Goal: Navigation & Orientation: Find specific page/section

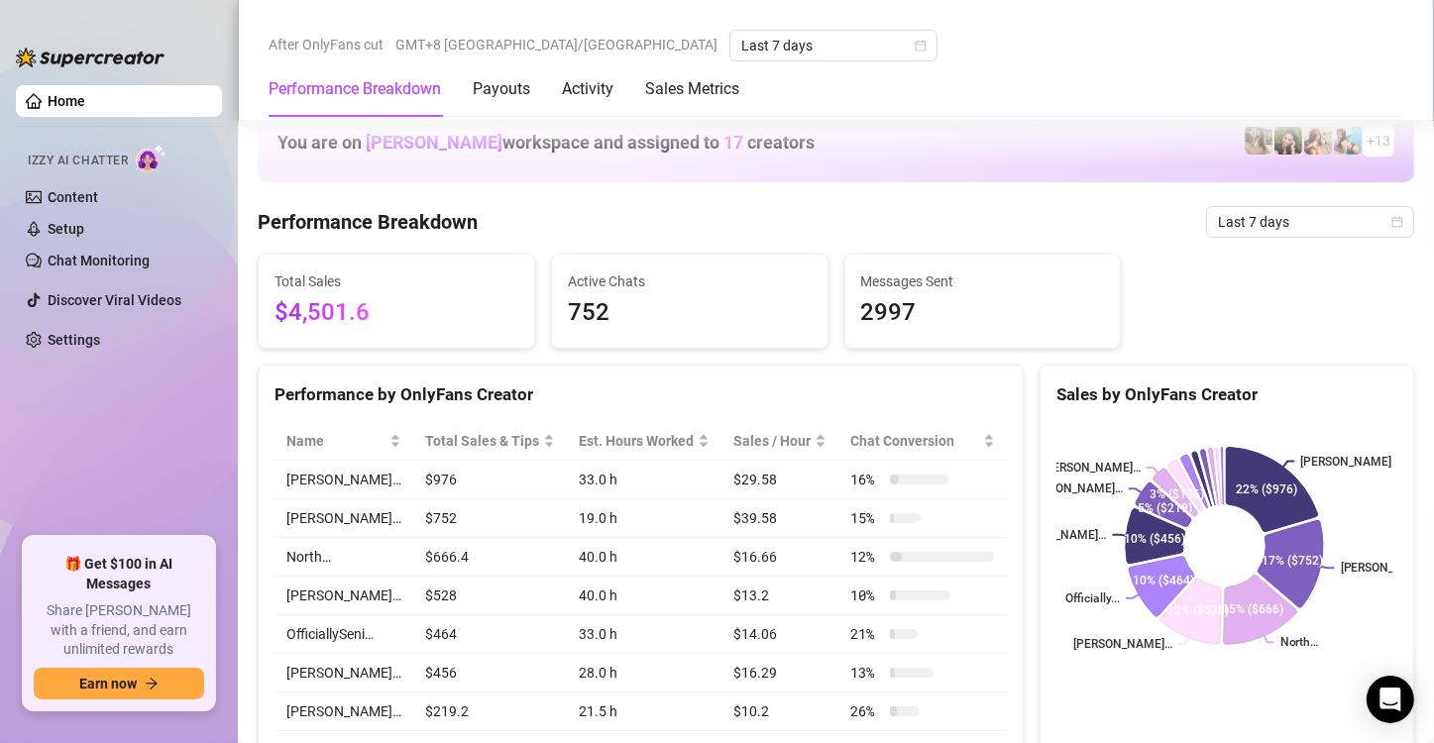
scroll to position [1090, 0]
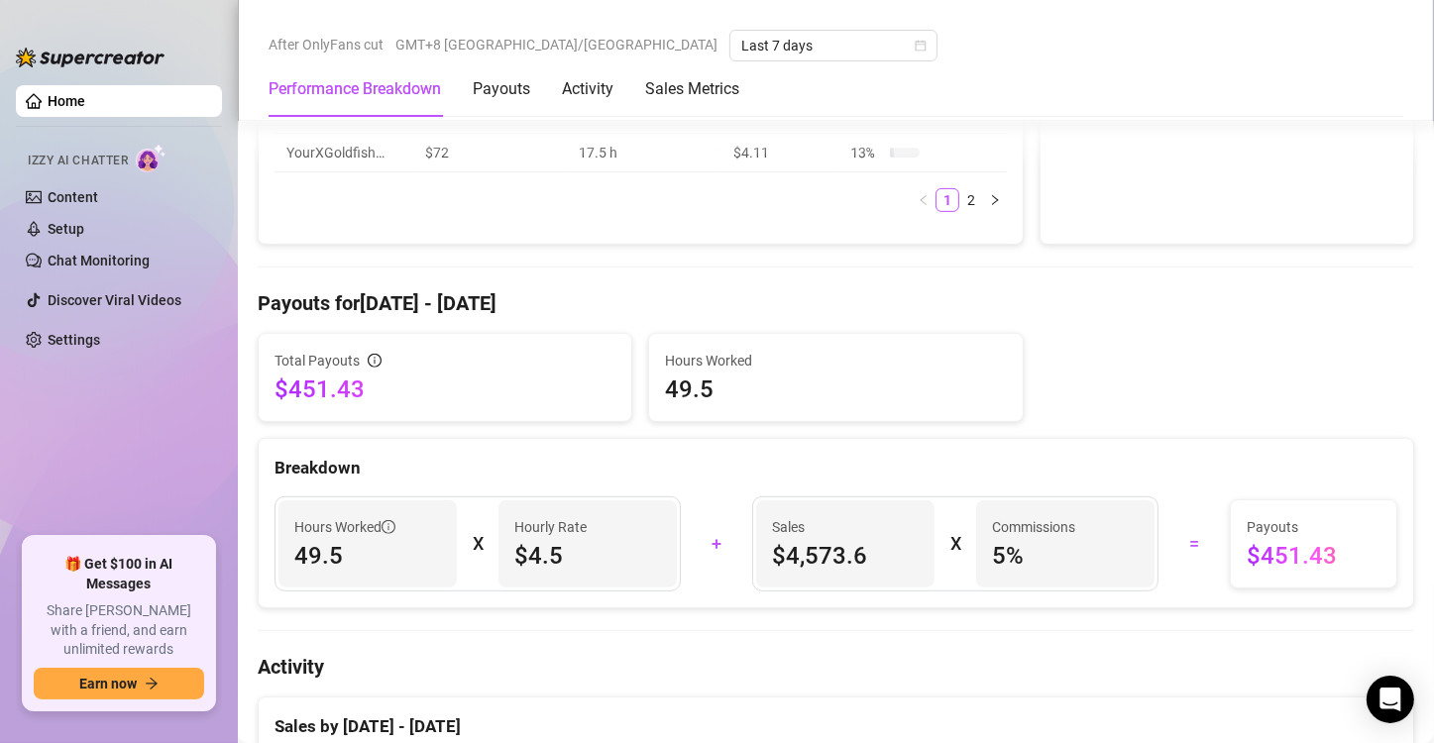
scroll to position [694, 0]
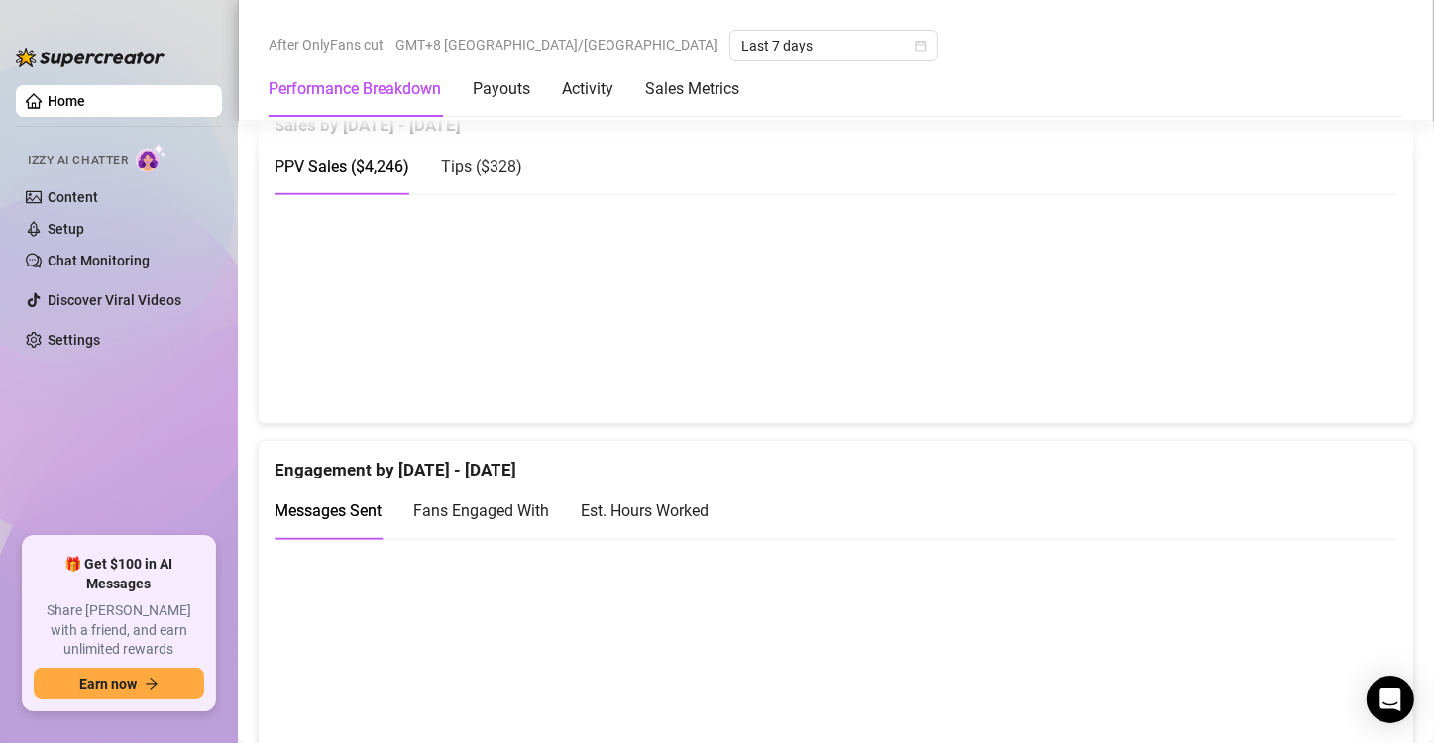
scroll to position [1270, 0]
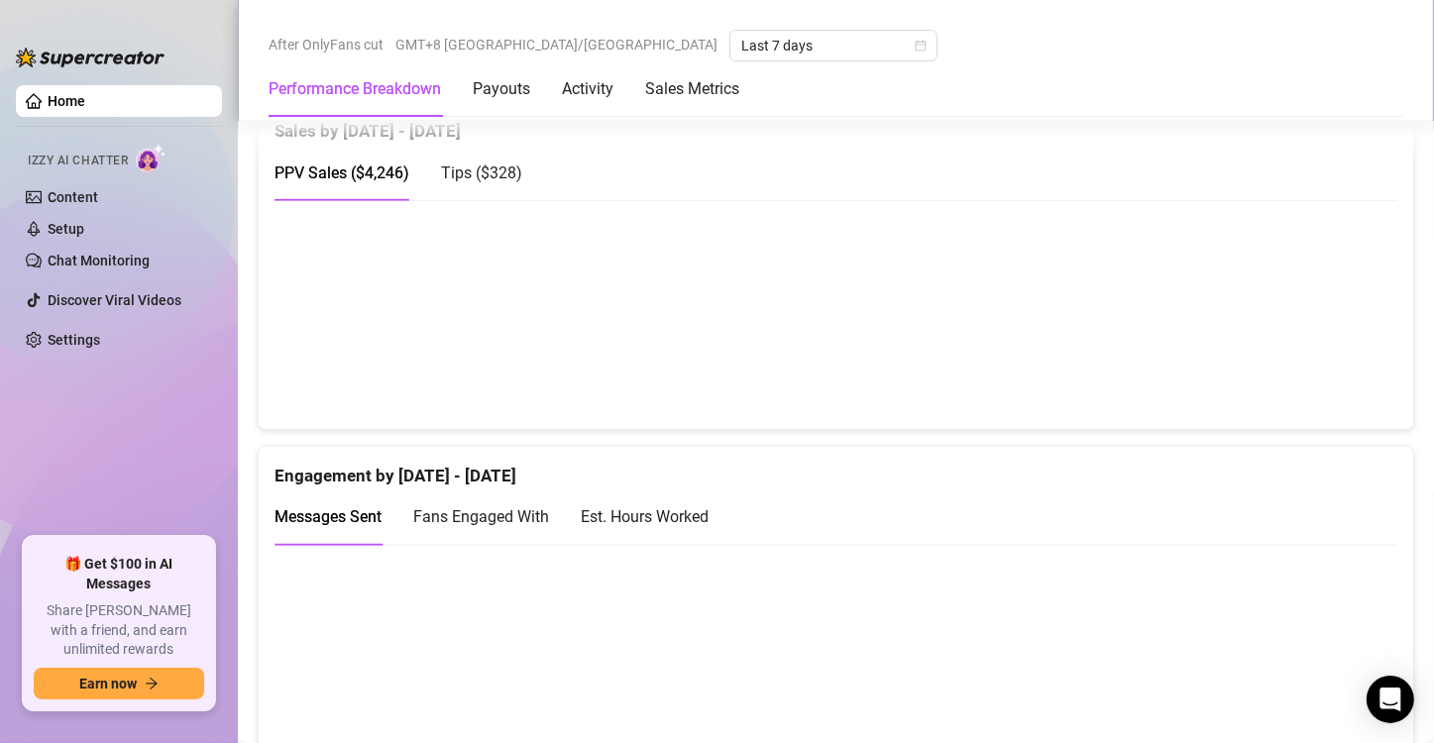
click at [1235, 498] on div "Messages Sent Fans Engaged With Est. Hours Worked" at bounding box center [835, 517] width 1123 height 56
